Goal: Task Accomplishment & Management: Manage account settings

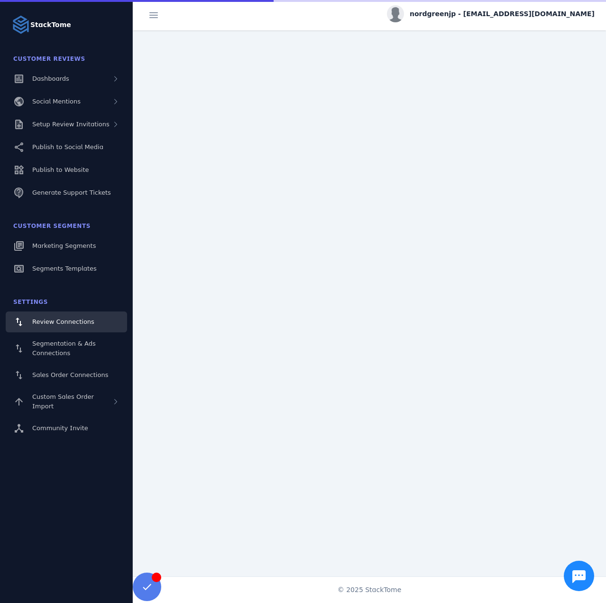
click at [68, 120] on div "Setup Review Invitations" at bounding box center [70, 124] width 77 height 9
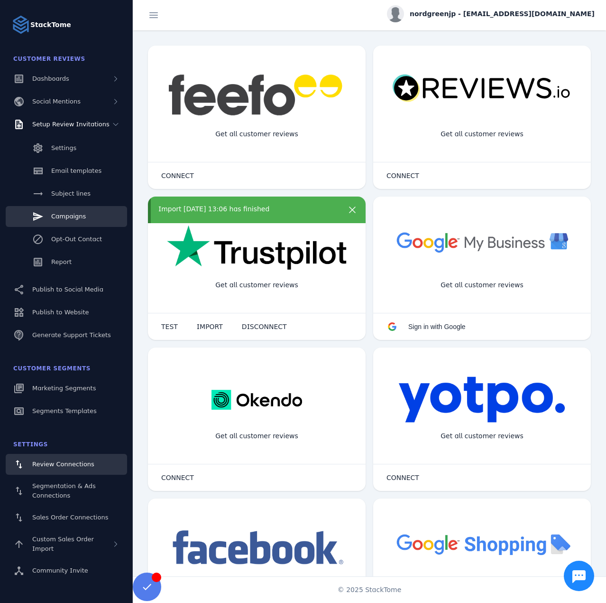
click at [67, 210] on link "Campaigns" at bounding box center [66, 216] width 121 height 21
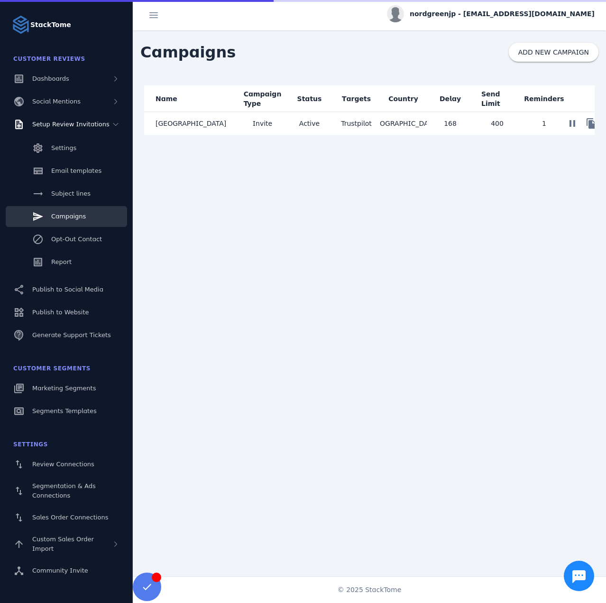
click at [199, 125] on mat-cell "[GEOGRAPHIC_DATA]" at bounding box center [191, 123] width 95 height 23
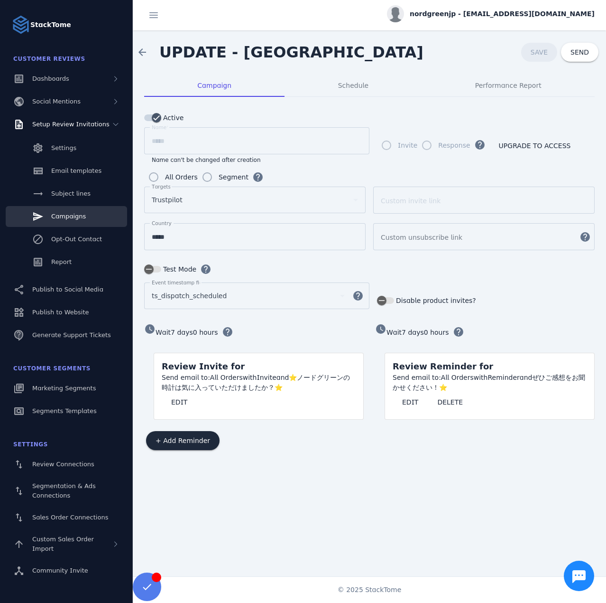
click at [176, 383] on div "Send email to: All Orders with Invite and ⭐ノードグリーンの時計は気に入っていただけましたか？⭐" at bounding box center [259, 383] width 194 height 20
click at [176, 399] on span "EDIT" at bounding box center [179, 402] width 16 height 7
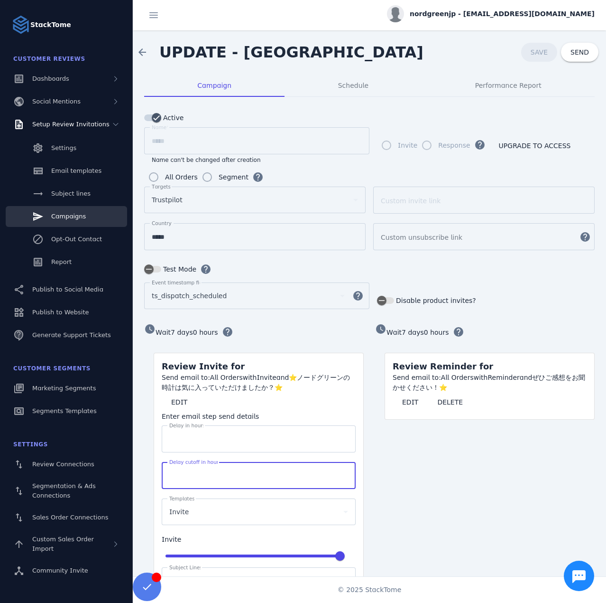
drag, startPoint x: 193, startPoint y: 469, endPoint x: 147, endPoint y: 462, distance: 47.0
click at [147, 462] on form "watch_later Wait 7 days 0 hours help Review Invite for Send email to: All Order…" at bounding box center [254, 492] width 220 height 341
type input "****"
click at [533, 42] on span at bounding box center [540, 52] width 36 height 23
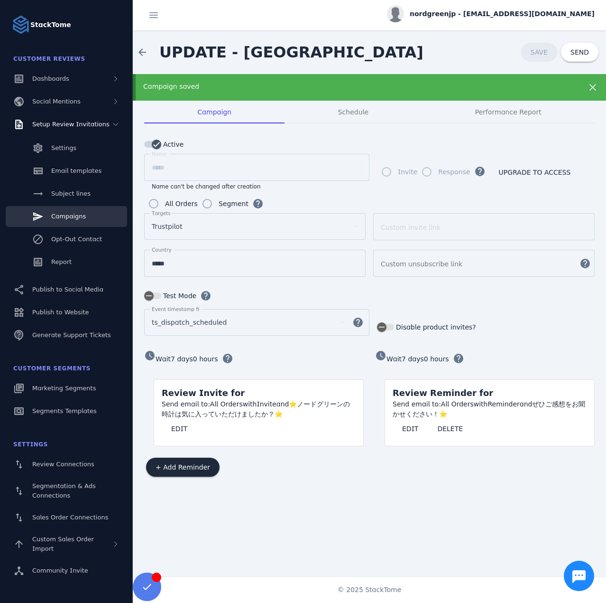
click at [510, 12] on span "nordgreenjp - [EMAIL_ADDRESS][DOMAIN_NAME]" at bounding box center [502, 14] width 185 height 10
click at [548, 99] on button "Sign out" at bounding box center [561, 91] width 68 height 23
